Goal: Task Accomplishment & Management: Manage account settings

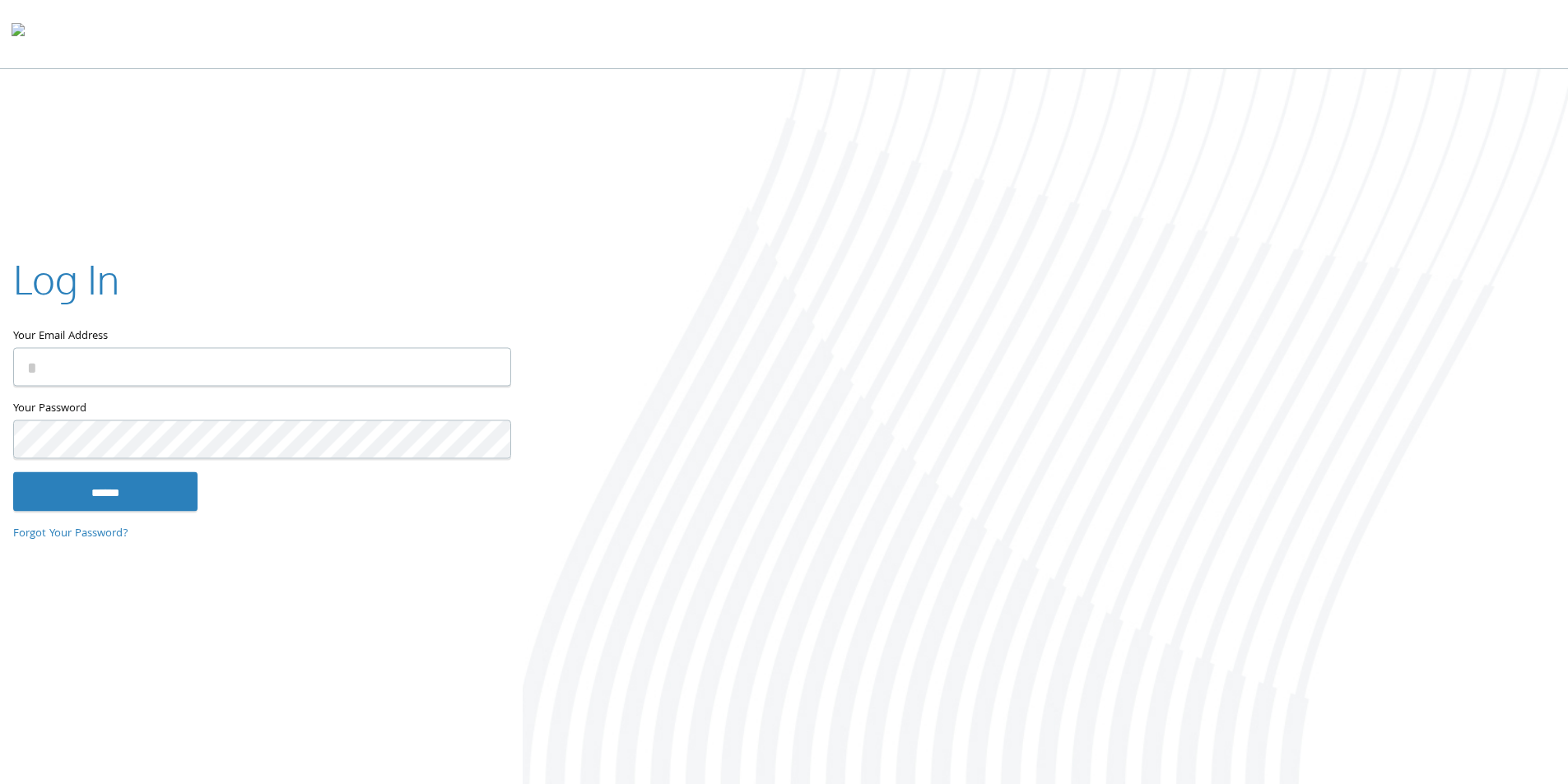
click at [74, 379] on input "Your Email Address" at bounding box center [262, 366] width 498 height 38
type input "**********"
click at [13, 471] on input "******" at bounding box center [105, 491] width 184 height 39
click at [95, 485] on input "******" at bounding box center [105, 491] width 184 height 39
